Goal: Task Accomplishment & Management: Manage account settings

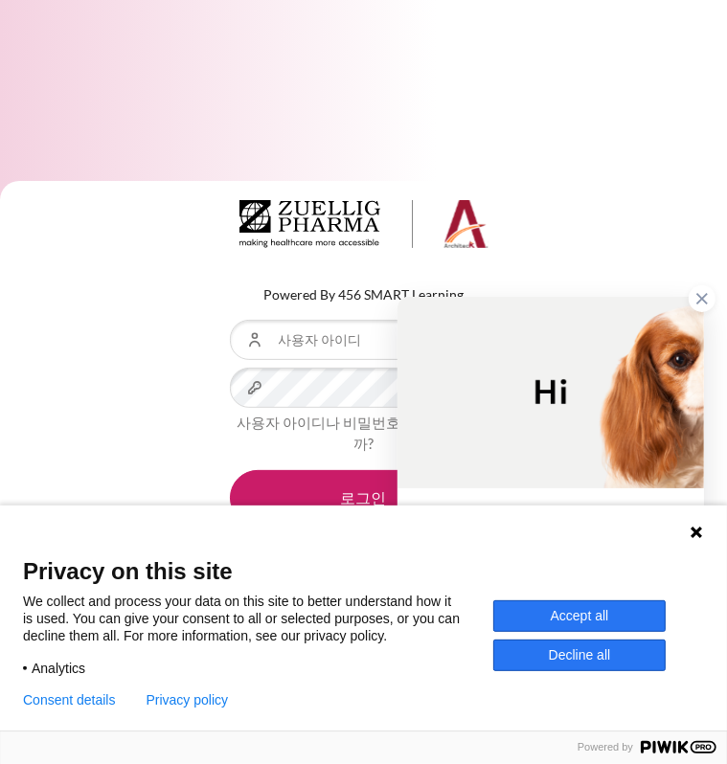
click at [699, 525] on icon at bounding box center [695, 532] width 15 height 15
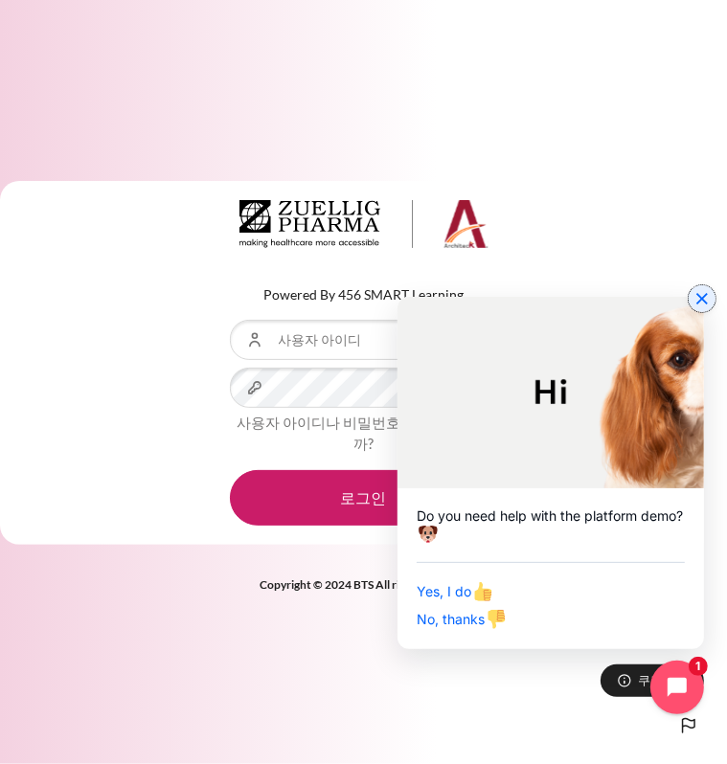
click at [702, 300] on icon "Close chat widget" at bounding box center [701, 298] width 19 height 19
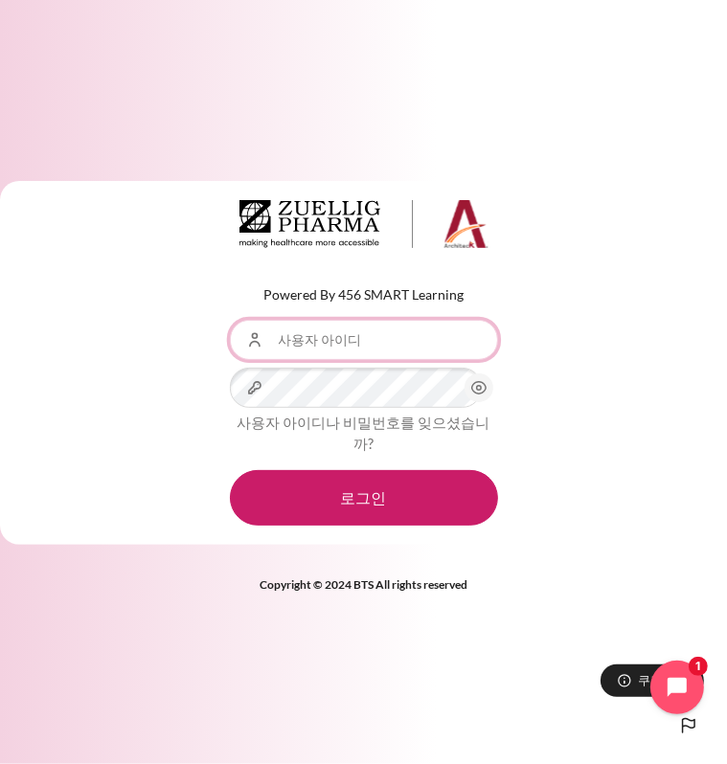
click at [285, 350] on input "사용자 아이디" at bounding box center [364, 340] width 268 height 40
type input "Your Zuellig email"
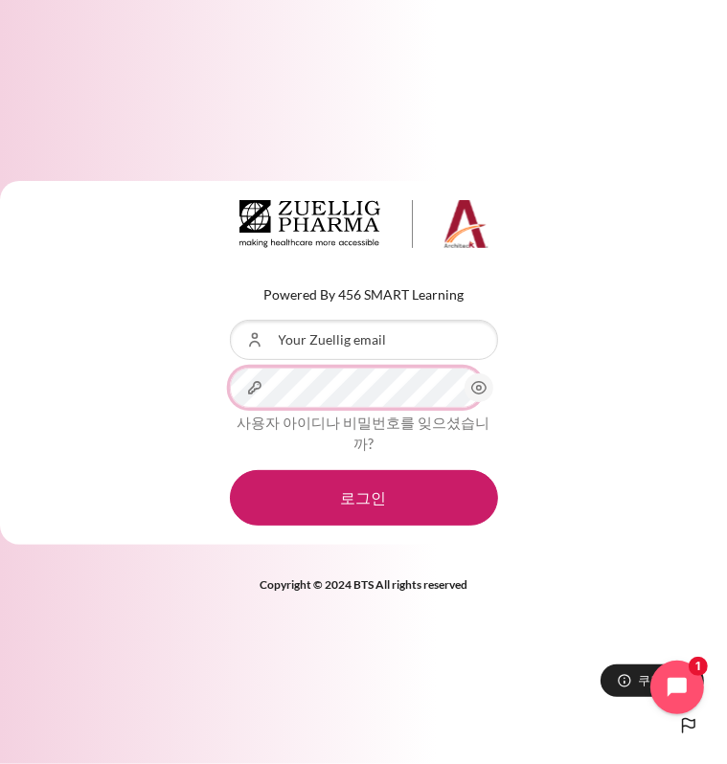
click at [230, 470] on button "로그인" at bounding box center [364, 498] width 268 height 56
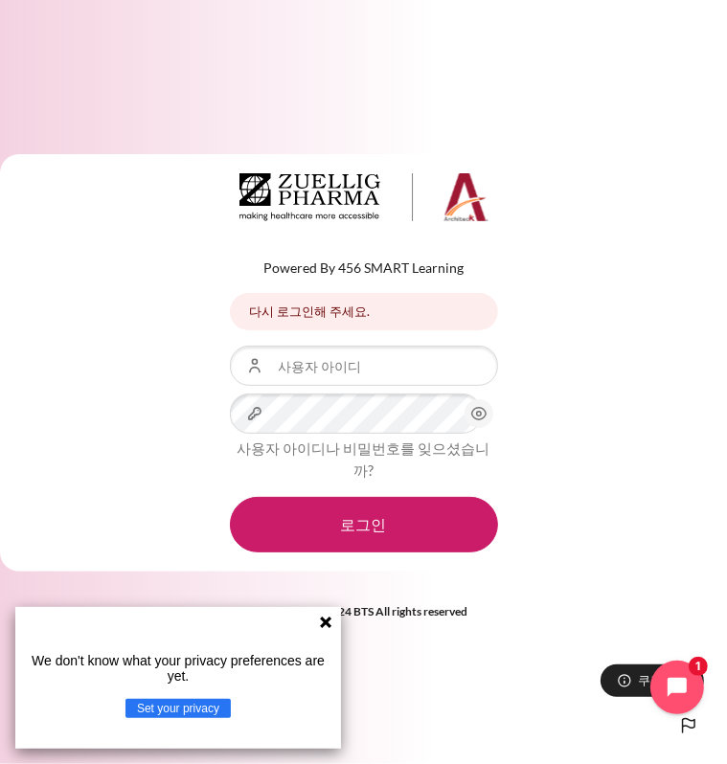
click at [329, 621] on icon at bounding box center [325, 622] width 15 height 15
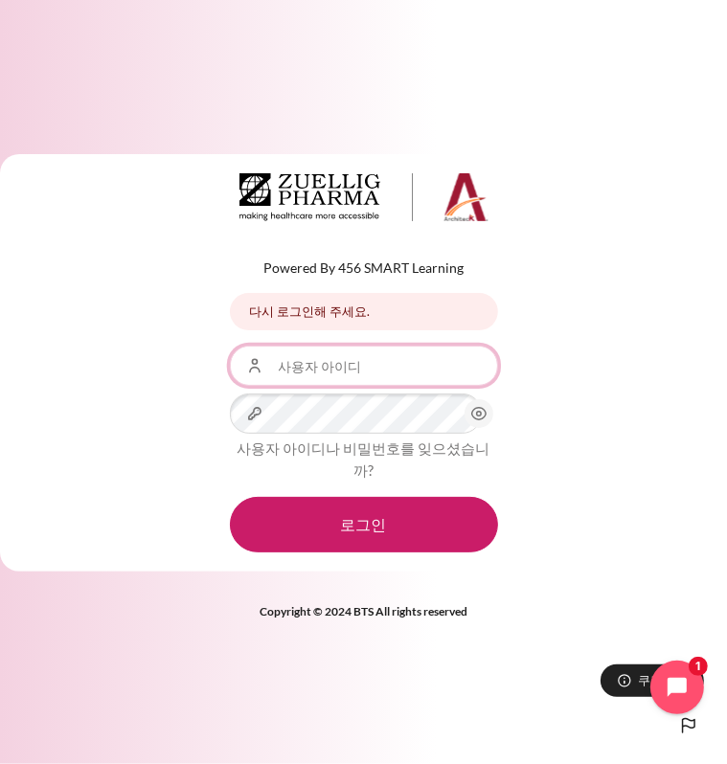
click at [303, 372] on input "사용자 아이디" at bounding box center [364, 366] width 268 height 40
click at [359, 381] on input "사용자 아이디" at bounding box center [364, 366] width 268 height 40
paste input "Your Zuellig email"
type input "Your Zuellig email"
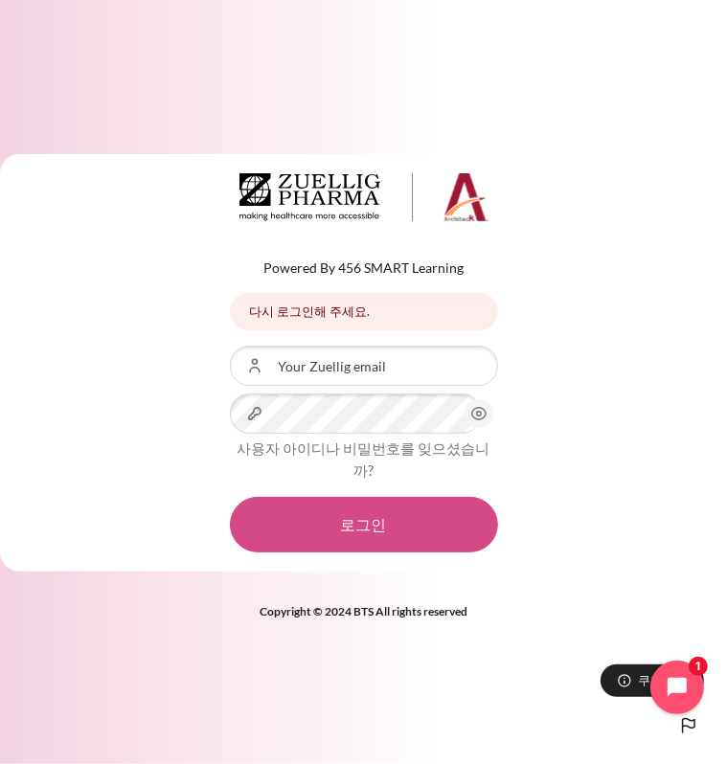
click at [369, 513] on button "로그인" at bounding box center [364, 525] width 268 height 56
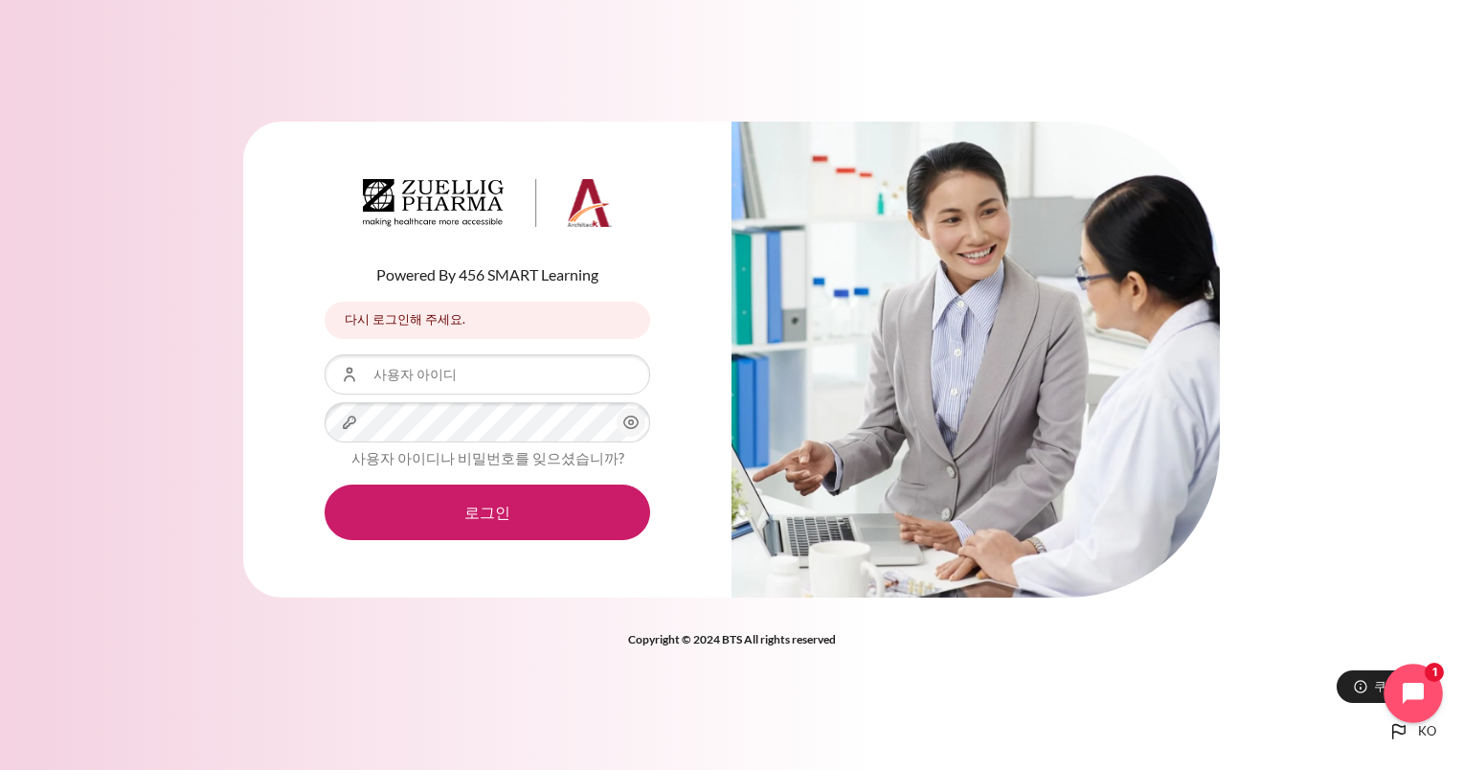
click at [726, 694] on icon "Open chat widget" at bounding box center [1424, 694] width 30 height 30
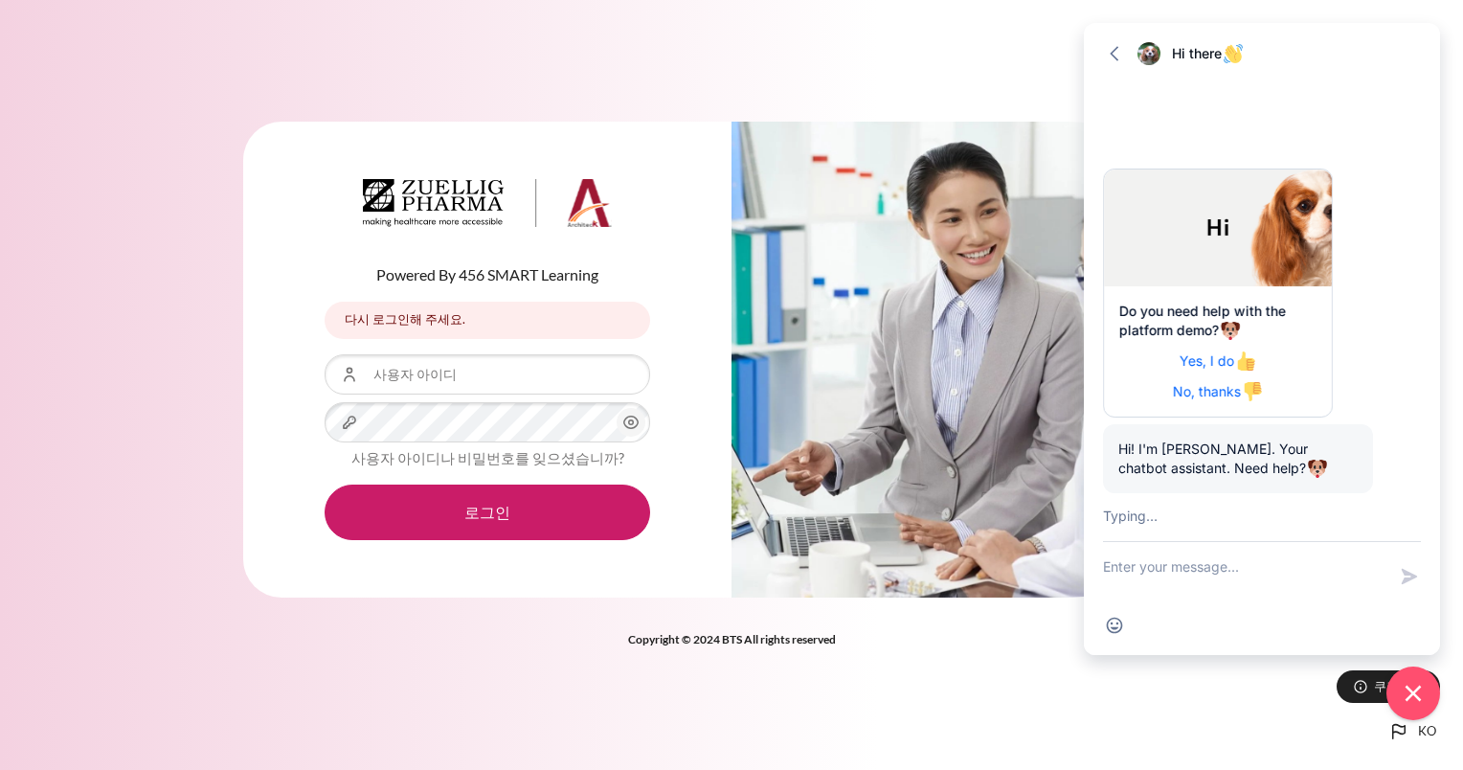
scroll to position [127, 0]
